Goal: Task Accomplishment & Management: Use online tool/utility

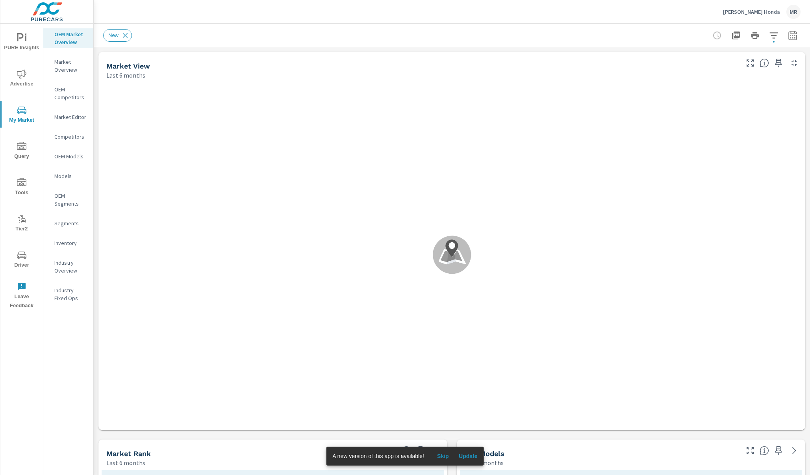
click at [468, 455] on span "Update" at bounding box center [468, 456] width 19 height 7
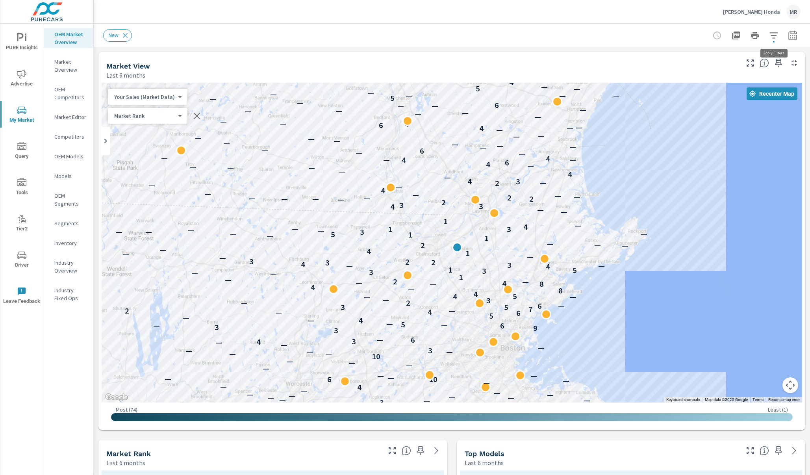
click at [776, 34] on icon "button" at bounding box center [773, 35] width 9 height 9
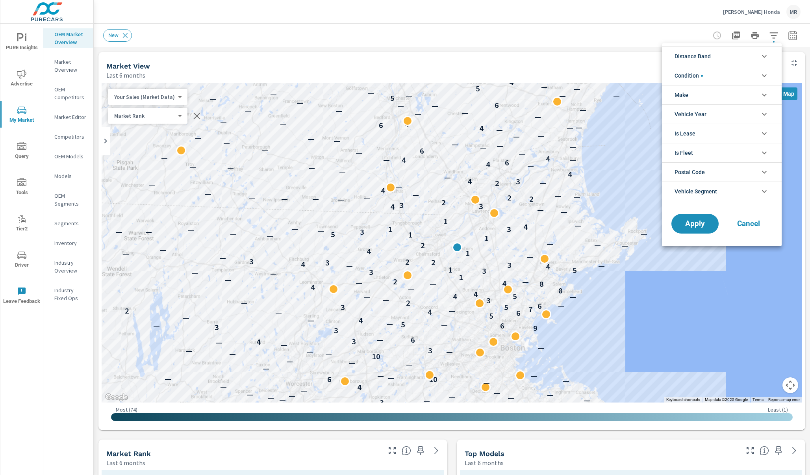
click at [765, 94] on icon "filter options" at bounding box center [764, 94] width 9 height 9
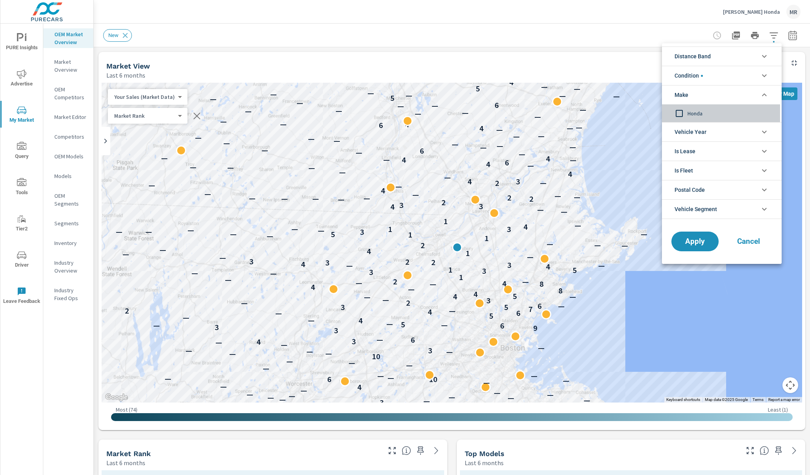
click at [681, 111] on input "filter options" at bounding box center [679, 113] width 17 height 17
click at [696, 245] on span "Apply" at bounding box center [695, 241] width 32 height 7
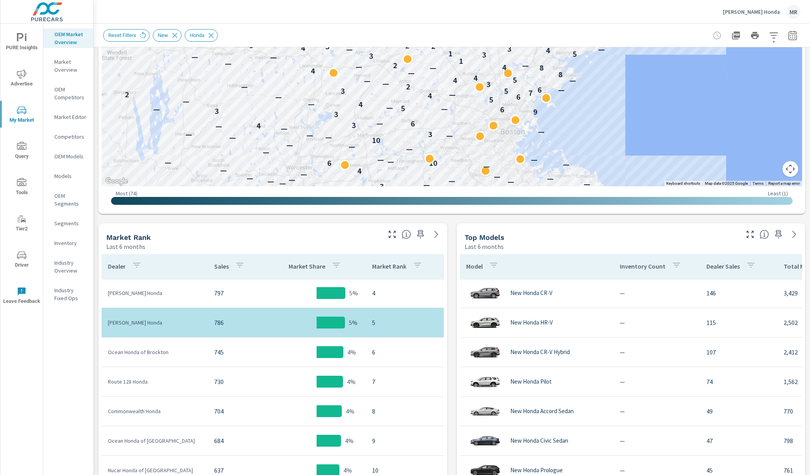
scroll to position [217, 0]
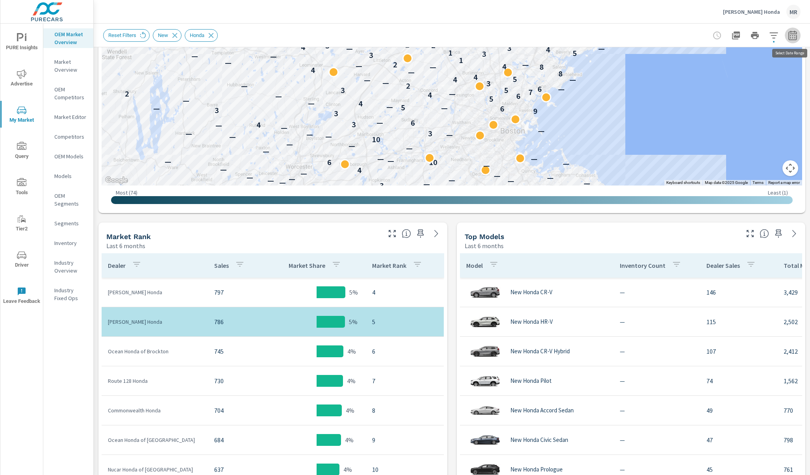
click at [791, 36] on icon "button" at bounding box center [792, 35] width 9 height 9
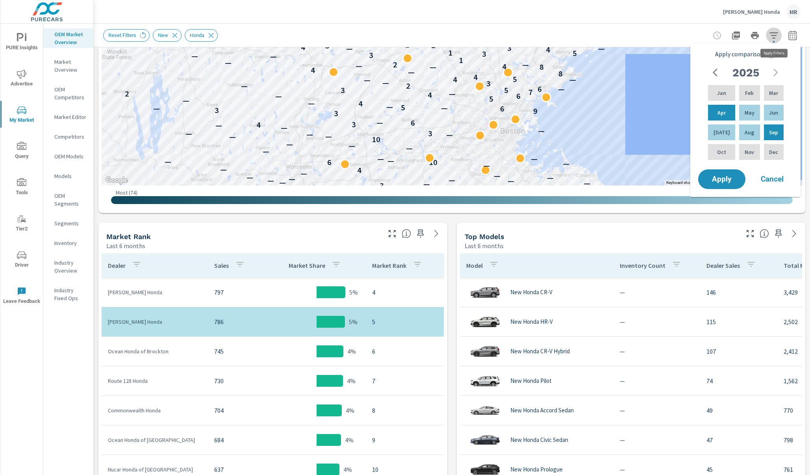
click at [776, 34] on icon "button" at bounding box center [773, 35] width 9 height 9
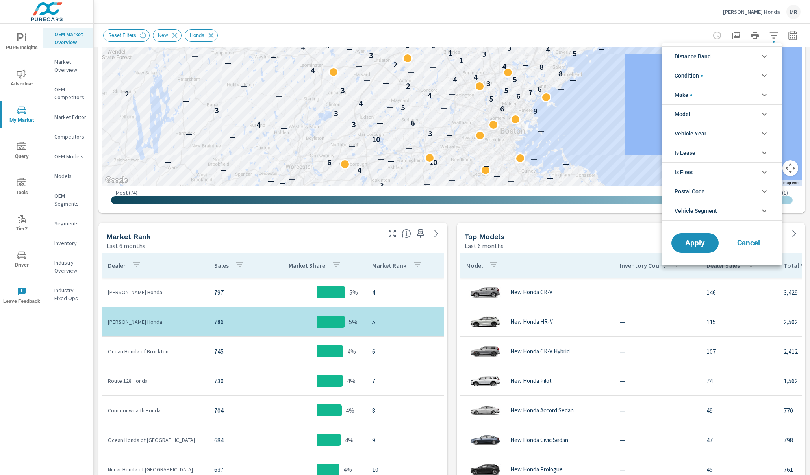
click at [764, 59] on icon "filter options" at bounding box center [764, 56] width 9 height 9
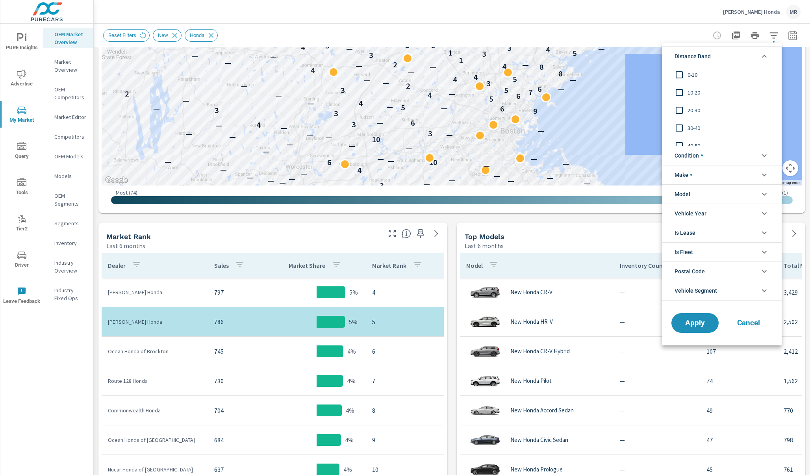
click at [682, 76] on input "filter options" at bounding box center [679, 75] width 17 height 17
click at [683, 93] on input "filter options" at bounding box center [679, 92] width 17 height 17
click at [689, 324] on span "Apply" at bounding box center [695, 322] width 32 height 7
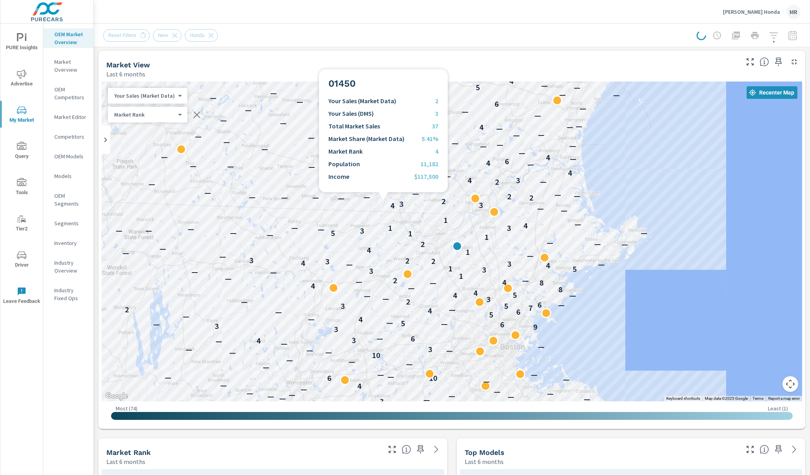
scroll to position [0, 0]
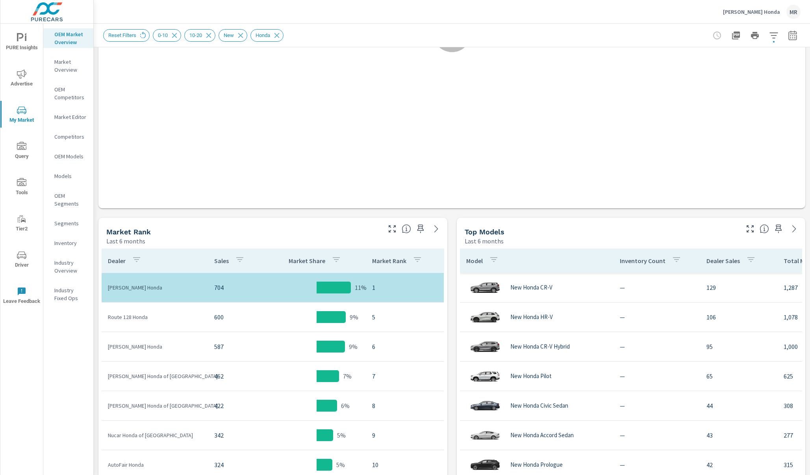
scroll to position [267, 0]
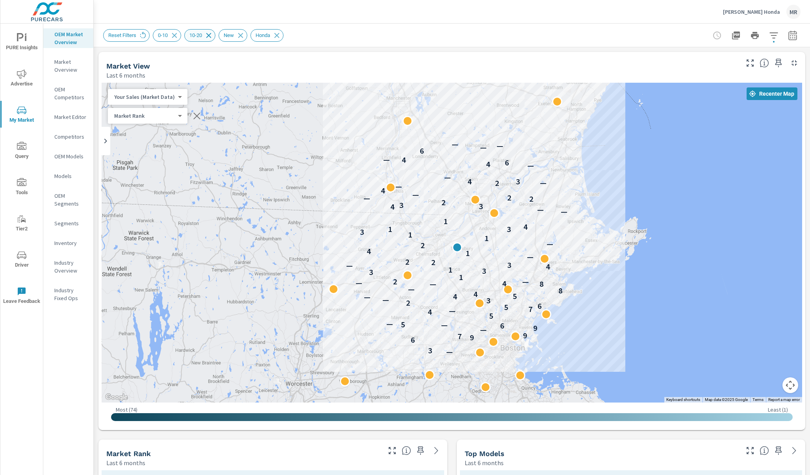
click at [212, 37] on icon at bounding box center [208, 35] width 9 height 9
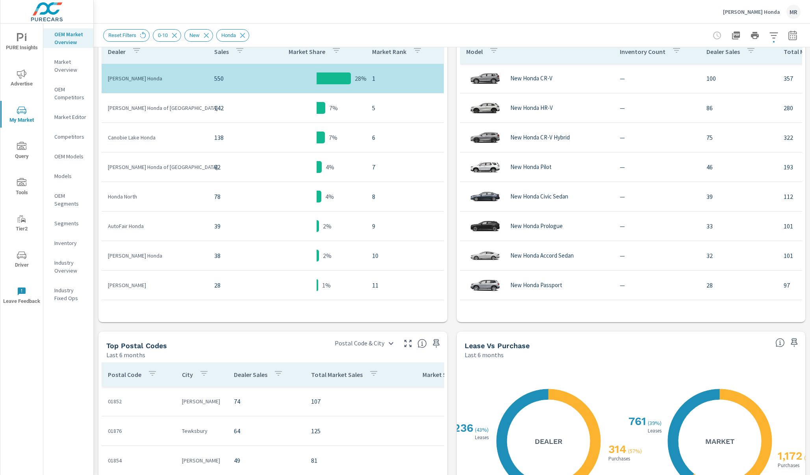
scroll to position [283, 0]
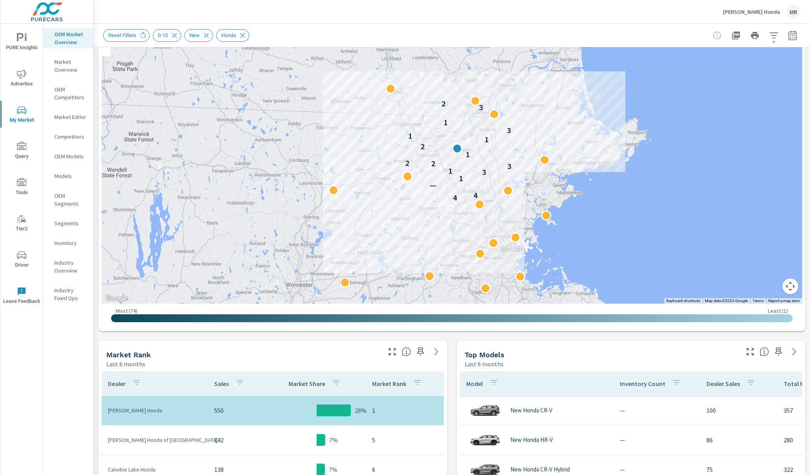
scroll to position [95, 0]
